Goal: Task Accomplishment & Management: Manage account settings

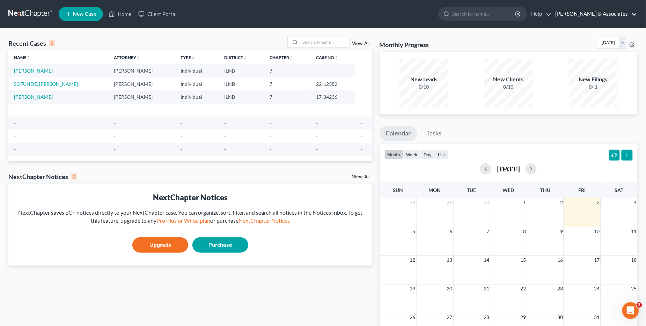
click at [598, 14] on link "[PERSON_NAME] & Associates" at bounding box center [594, 14] width 85 height 13
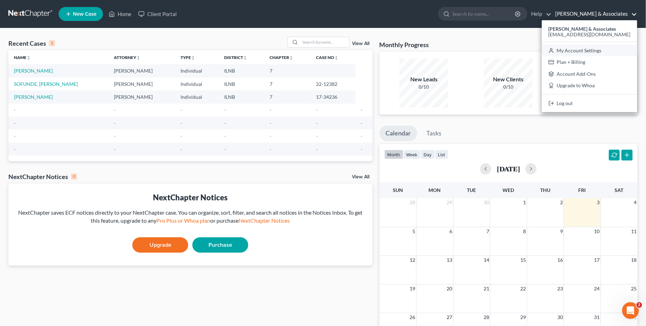
click at [596, 52] on link "My Account Settings" at bounding box center [589, 51] width 95 height 12
select select "23"
select select "14"
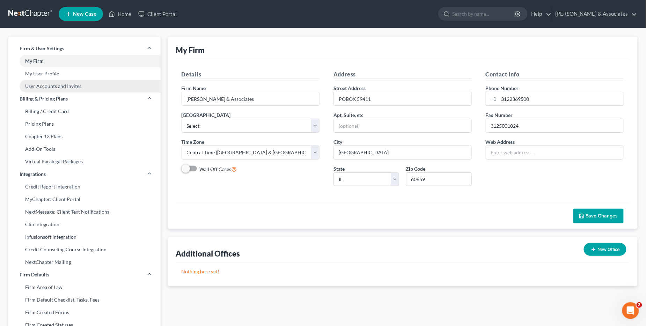
click at [73, 86] on link "User Accounts and Invites" at bounding box center [84, 86] width 152 height 13
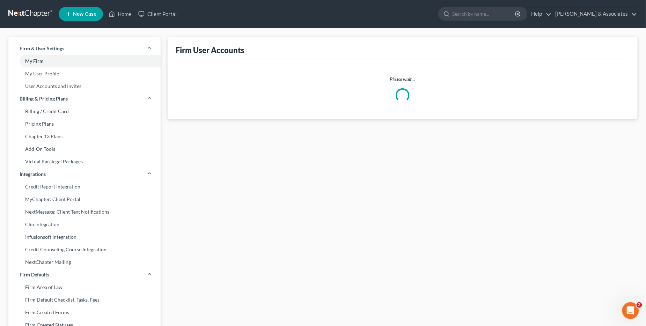
select select "0"
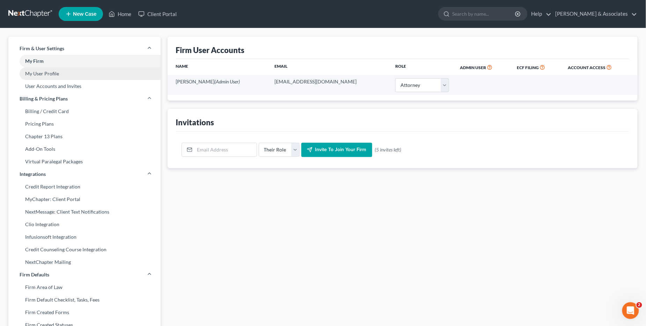
click at [70, 74] on link "My User Profile" at bounding box center [84, 73] width 152 height 13
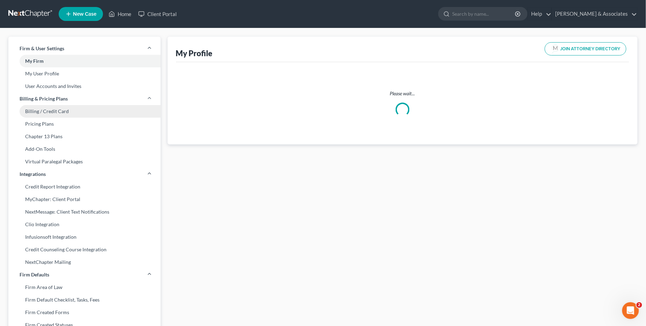
select select "14"
select select "25"
select select "attorney"
select select "0"
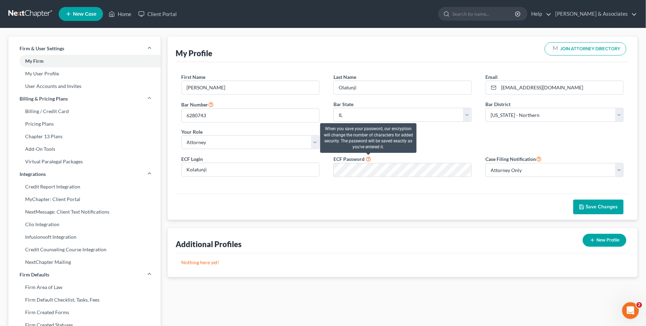
click at [369, 160] on icon at bounding box center [369, 159] width 6 height 7
